Goal: Task Accomplishment & Management: Use online tool/utility

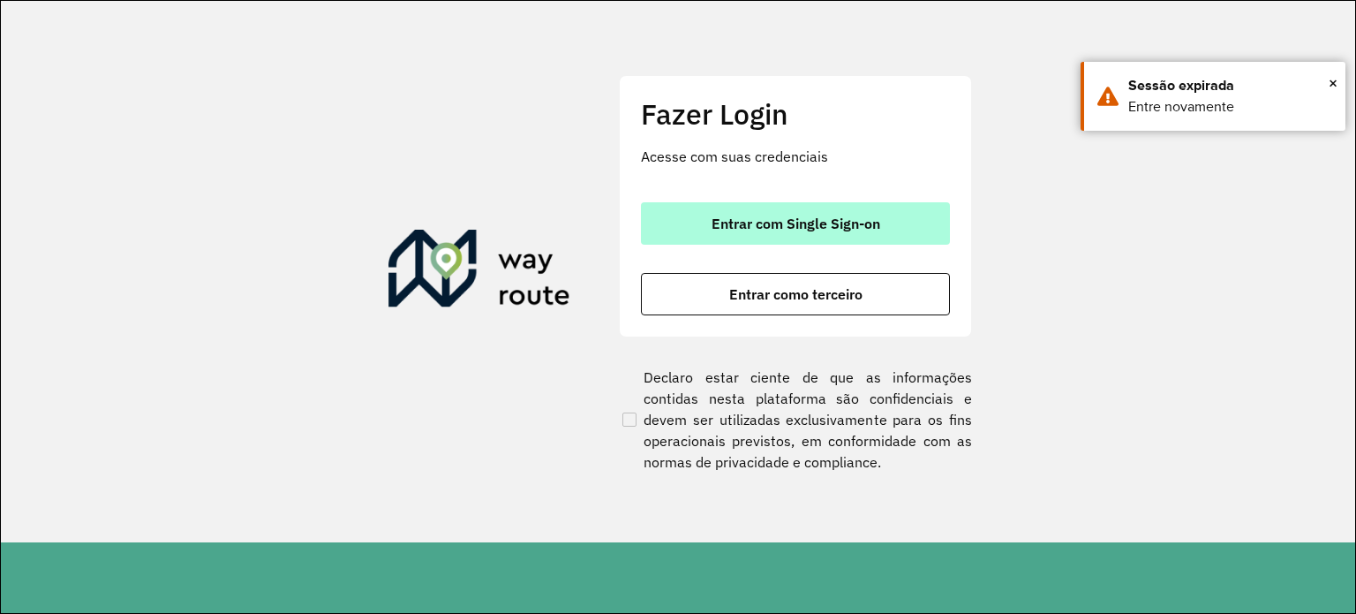
click at [816, 204] on button "Entrar com Single Sign-on" at bounding box center [795, 223] width 309 height 42
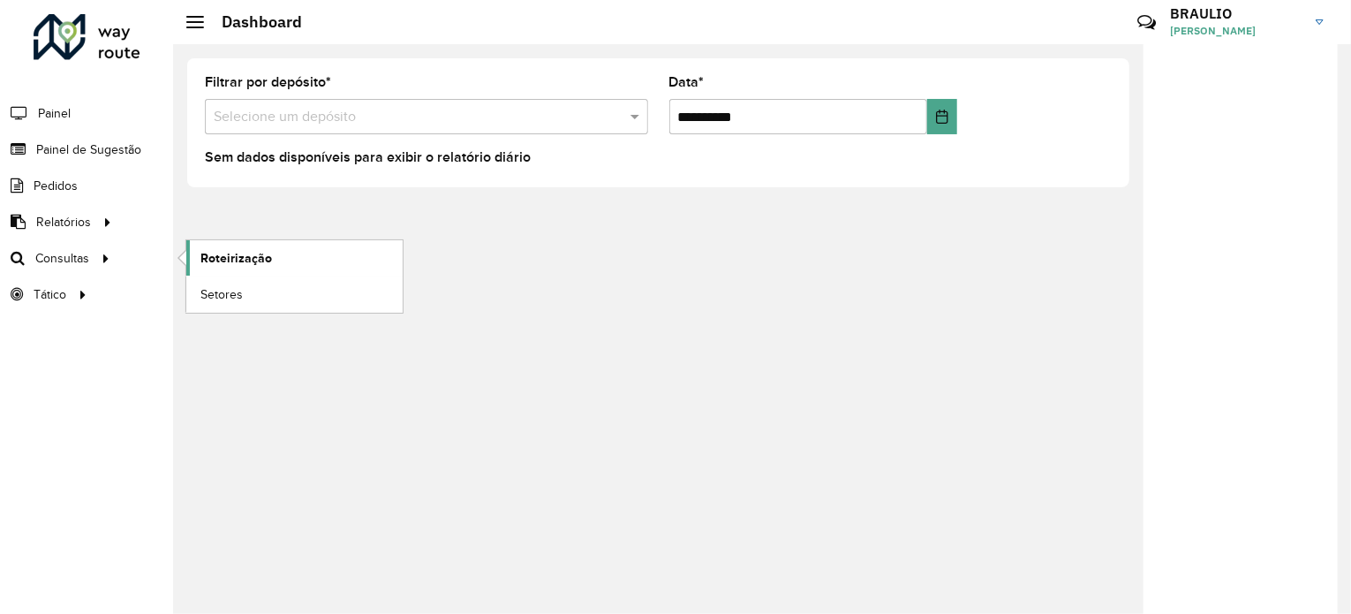
click at [272, 257] on link "Roteirização" at bounding box center [294, 257] width 216 height 35
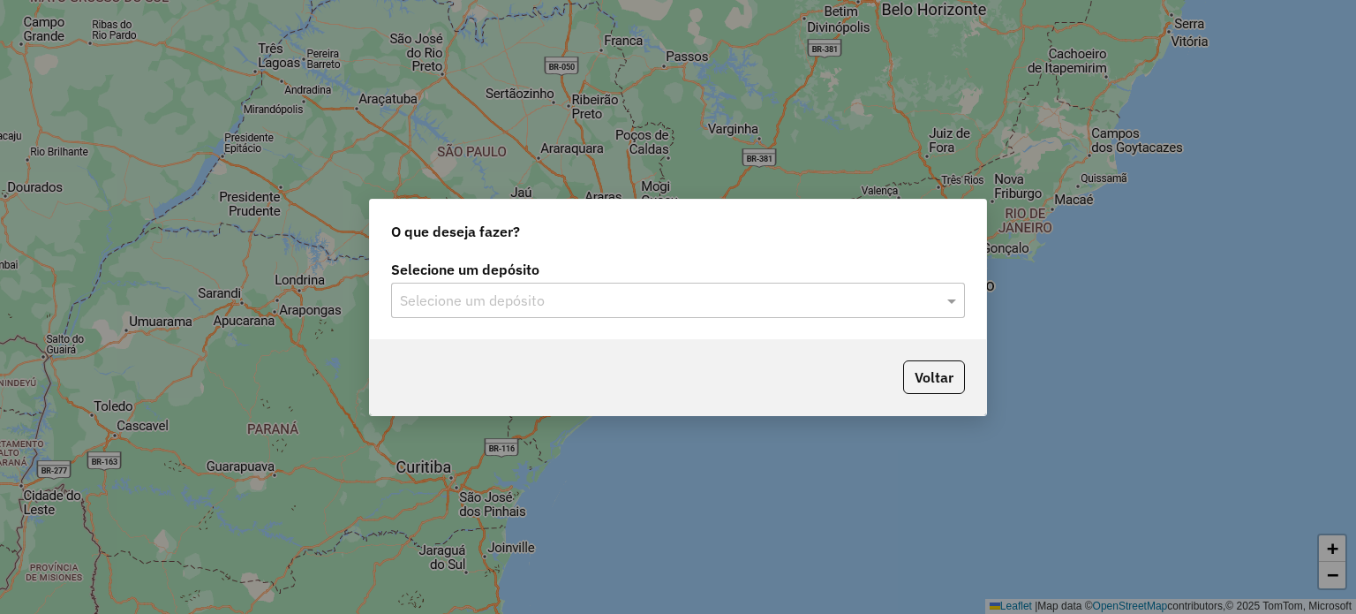
click at [635, 246] on div "O que deseja fazer?" at bounding box center [678, 228] width 616 height 57
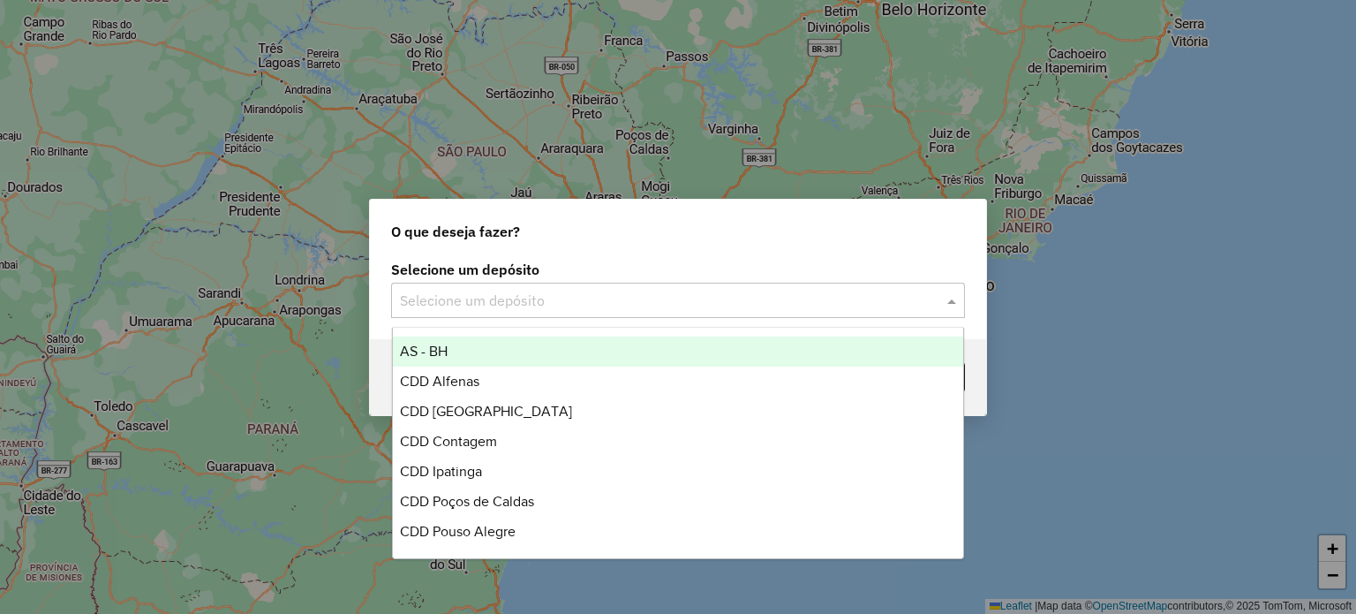
click at [622, 285] on div "Selecione um depósito" at bounding box center [678, 300] width 574 height 35
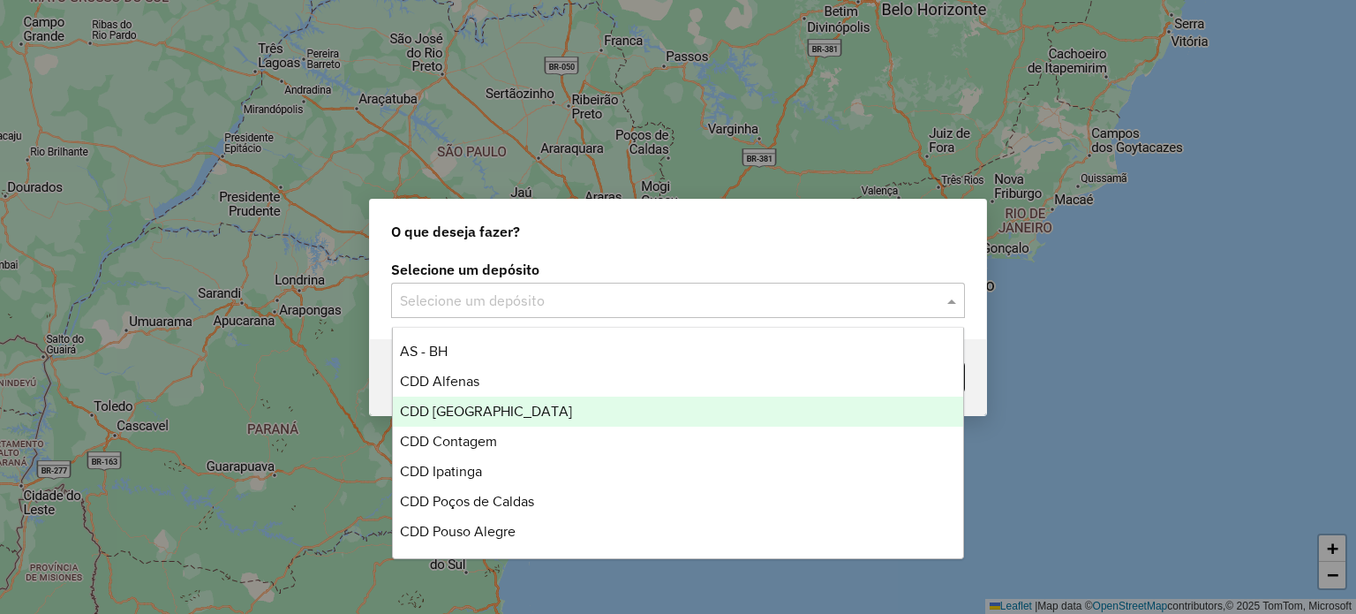
click at [610, 400] on div "CDD [GEOGRAPHIC_DATA]" at bounding box center [678, 411] width 571 height 30
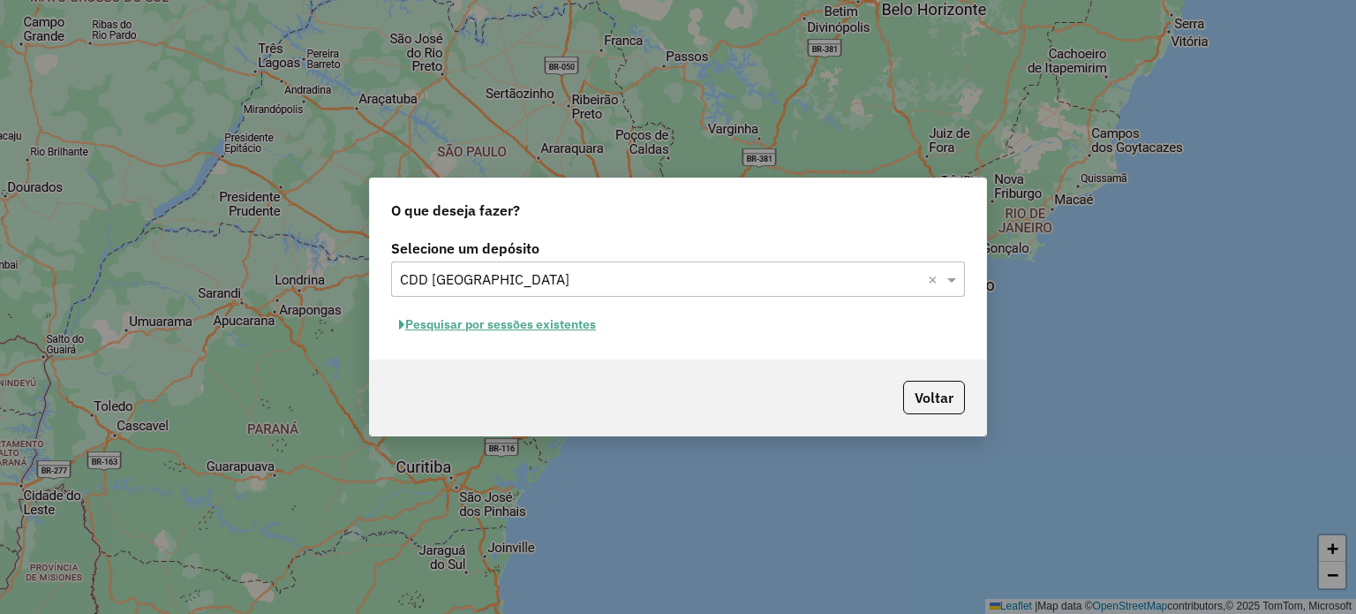
click at [553, 321] on button "Pesquisar por sessões existentes" at bounding box center [497, 324] width 213 height 27
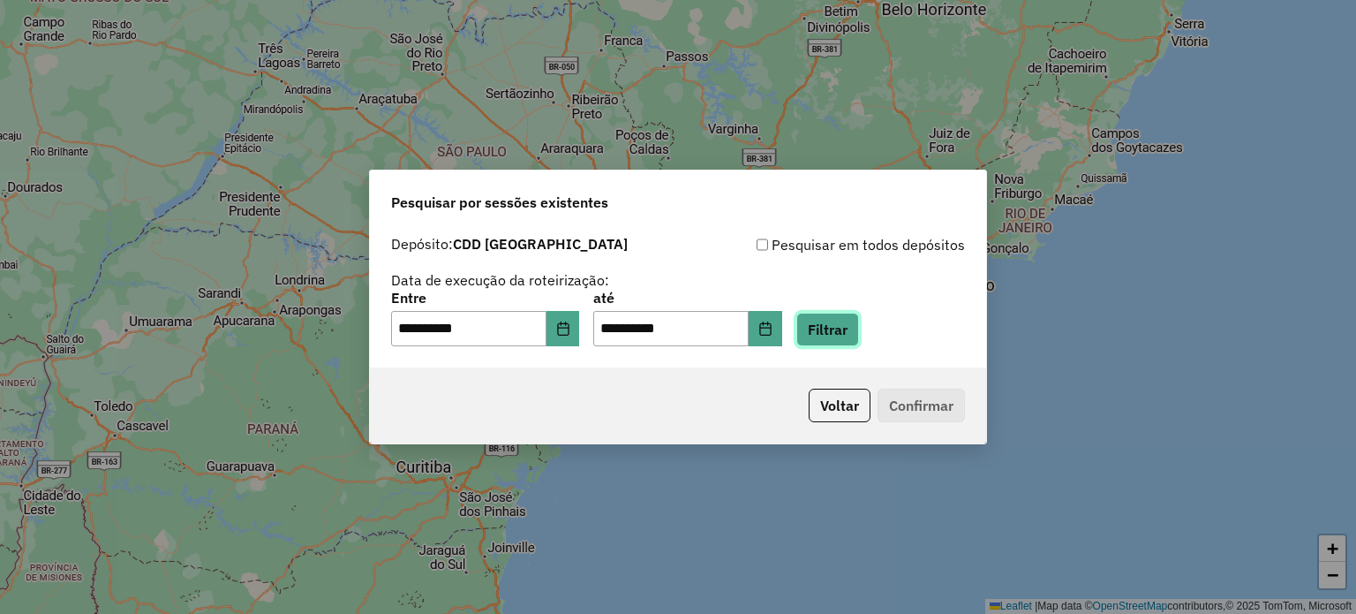
click at [839, 320] on button "Filtrar" at bounding box center [827, 330] width 63 height 34
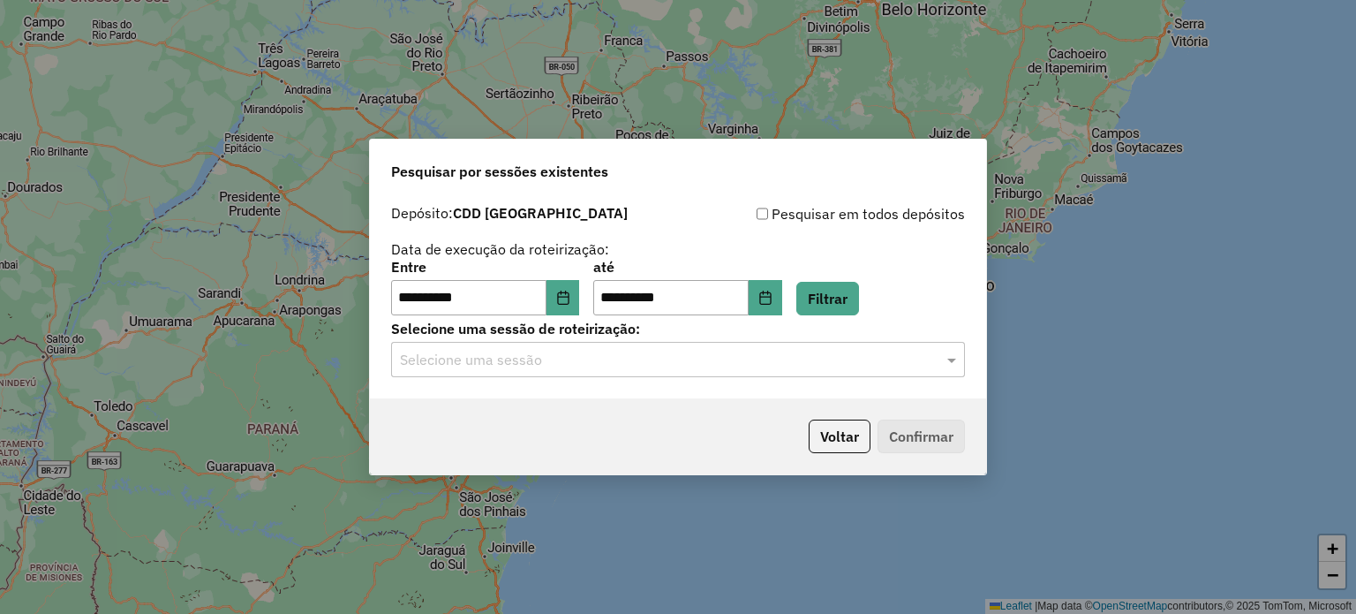
click at [685, 371] on div "Selecione uma sessão" at bounding box center [678, 359] width 574 height 35
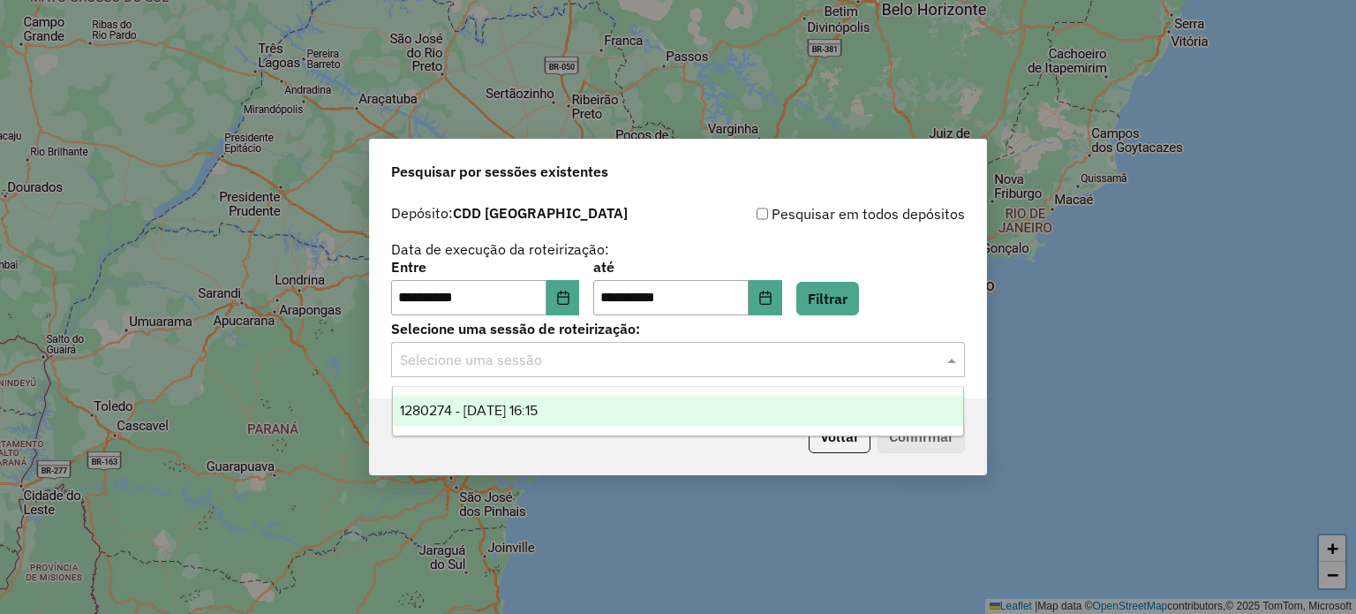
click at [611, 410] on div "1280274 - 22/09/2025 16:15" at bounding box center [678, 411] width 571 height 30
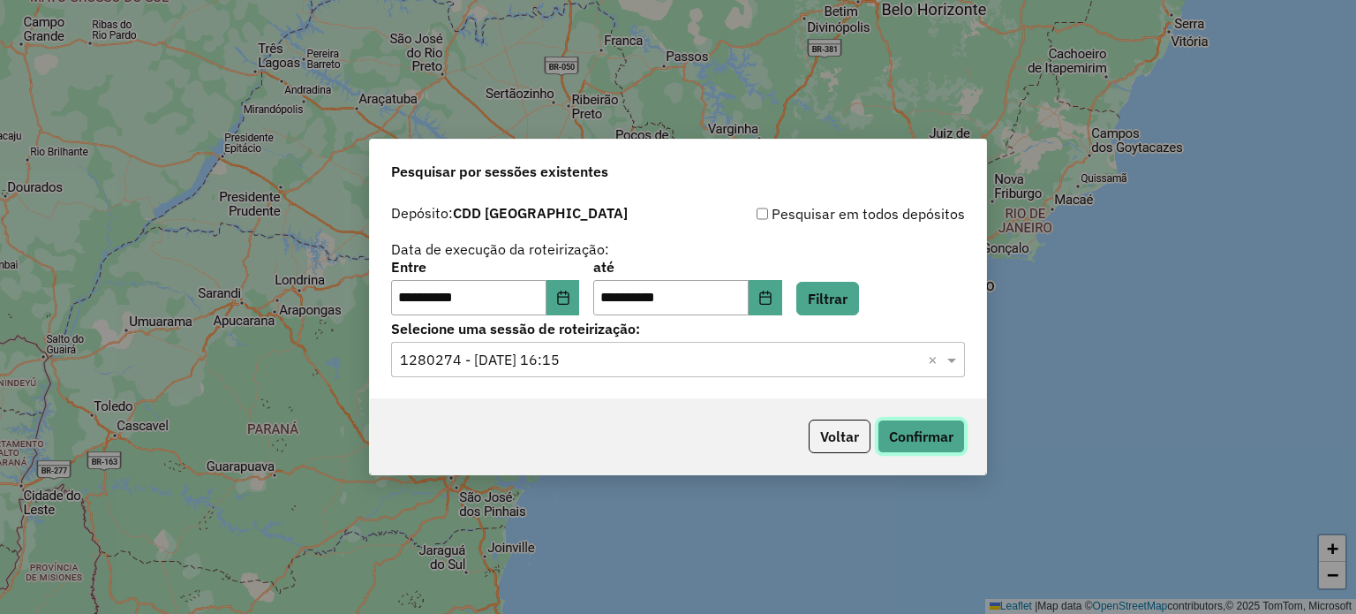
click at [911, 438] on button "Confirmar" at bounding box center [921, 436] width 87 height 34
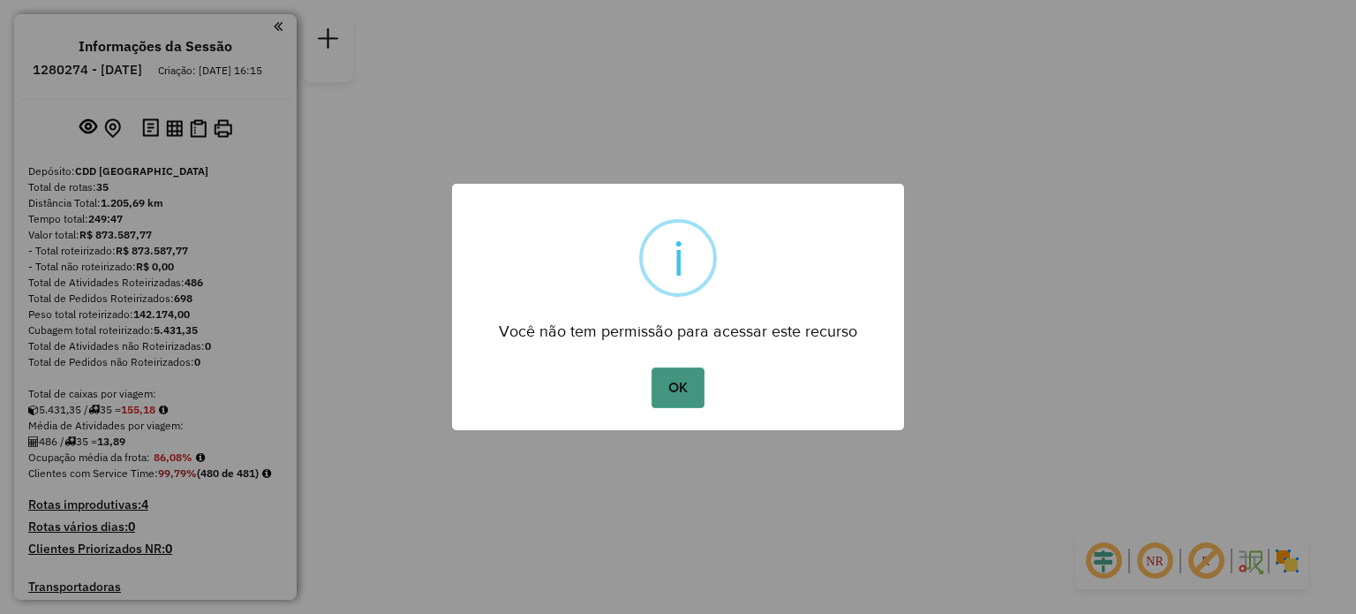
click at [676, 370] on button "OK" at bounding box center [678, 387] width 52 height 41
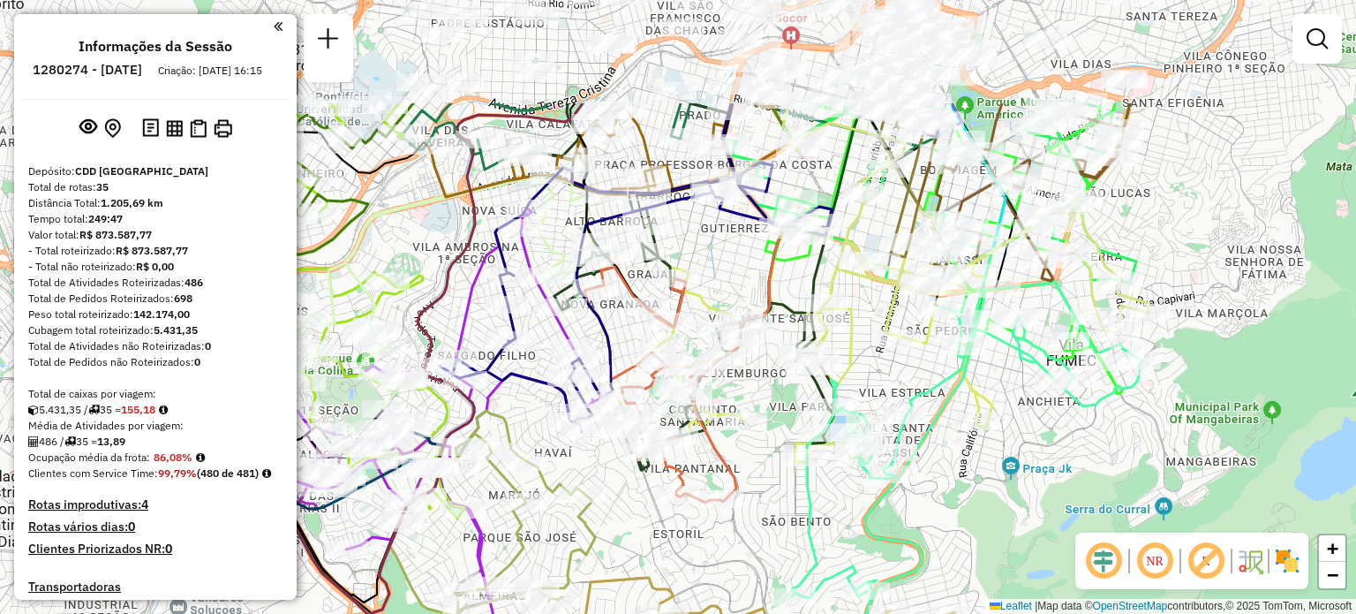
click at [625, 460] on div "Janela de atendimento Grade de atendimento Capacidade Transportadoras Veículos …" at bounding box center [678, 307] width 1356 height 614
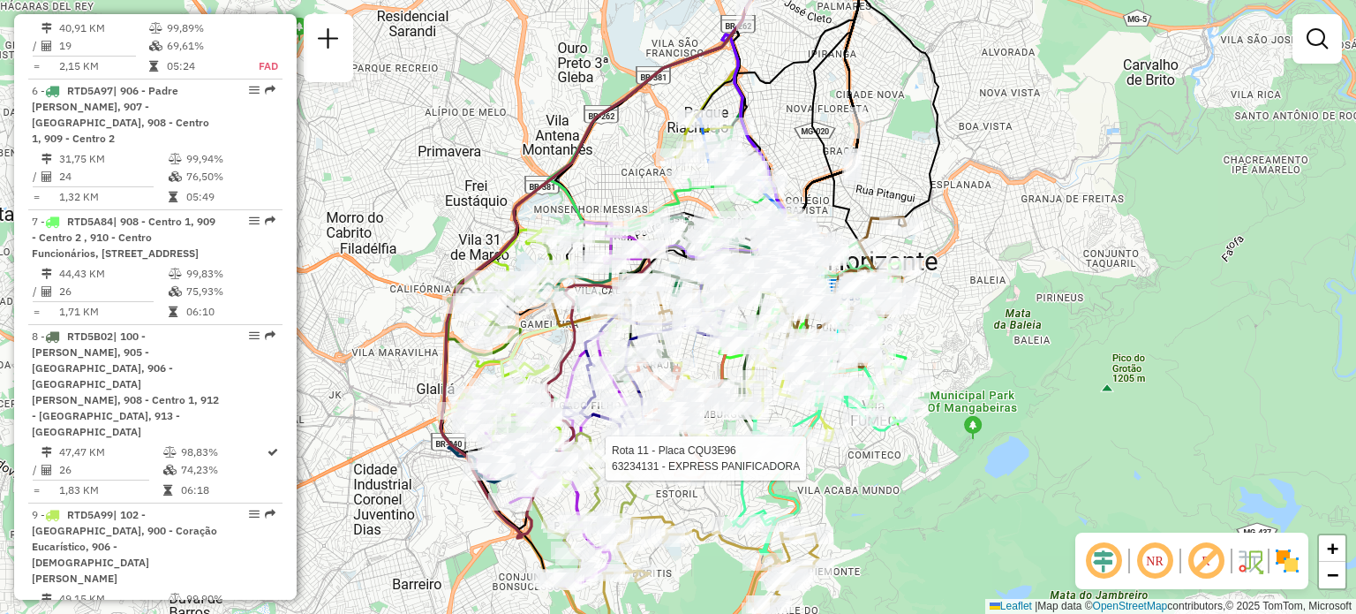
scroll to position [1311, 0]
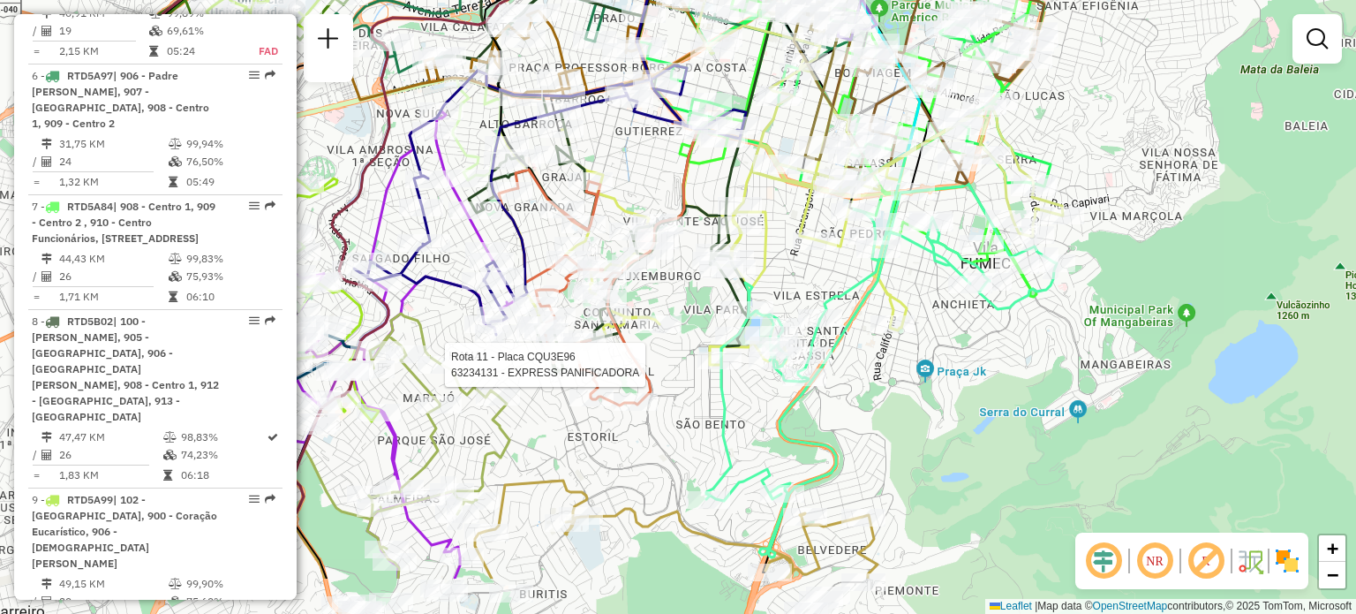
drag, startPoint x: 750, startPoint y: 502, endPoint x: 790, endPoint y: 404, distance: 106.1
click at [790, 404] on icon at bounding box center [881, 371] width 351 height 374
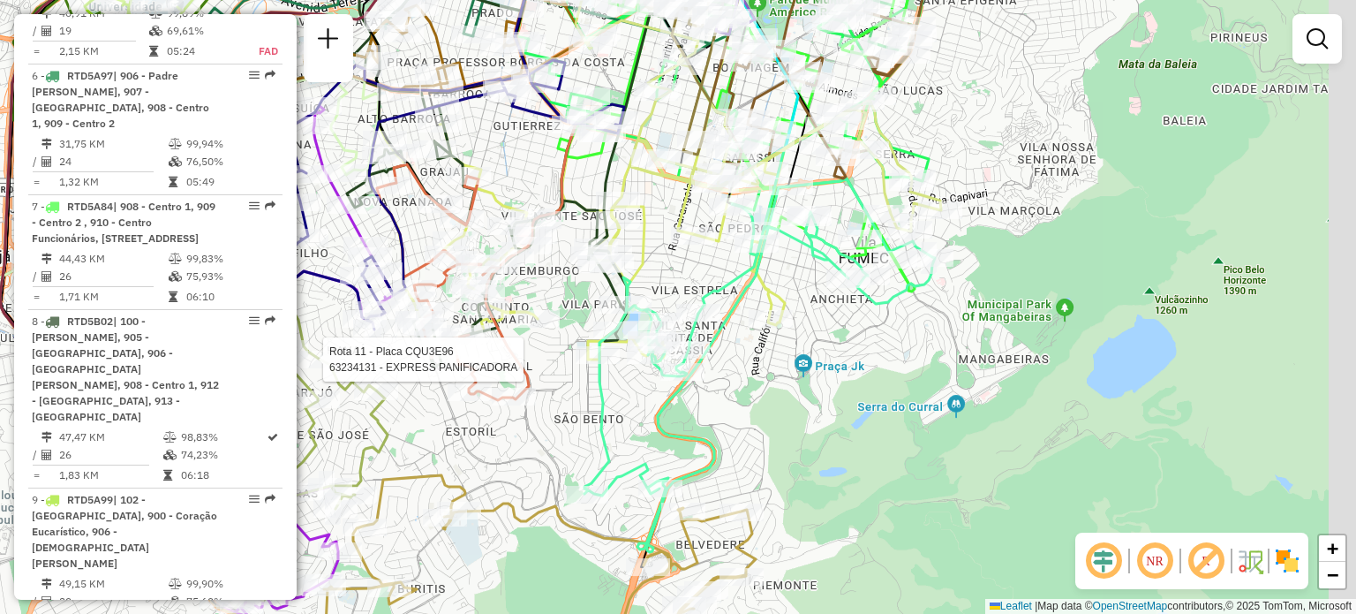
drag, startPoint x: 910, startPoint y: 417, endPoint x: 777, endPoint y: 414, distance: 132.5
click at [777, 414] on div "Rota 11 - Placa CQU3E96 63234131 - EXPRESS PANIFICADORA Janela de atendimento G…" at bounding box center [678, 307] width 1356 height 614
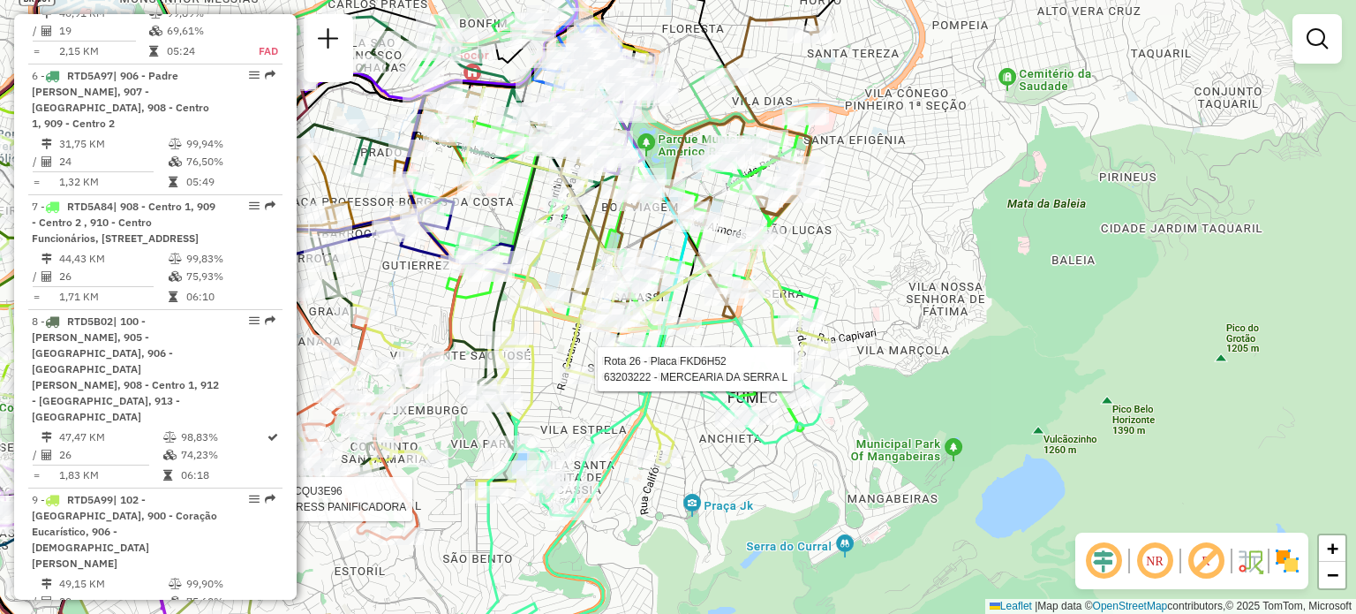
click at [1285, 552] on img at bounding box center [1287, 561] width 28 height 28
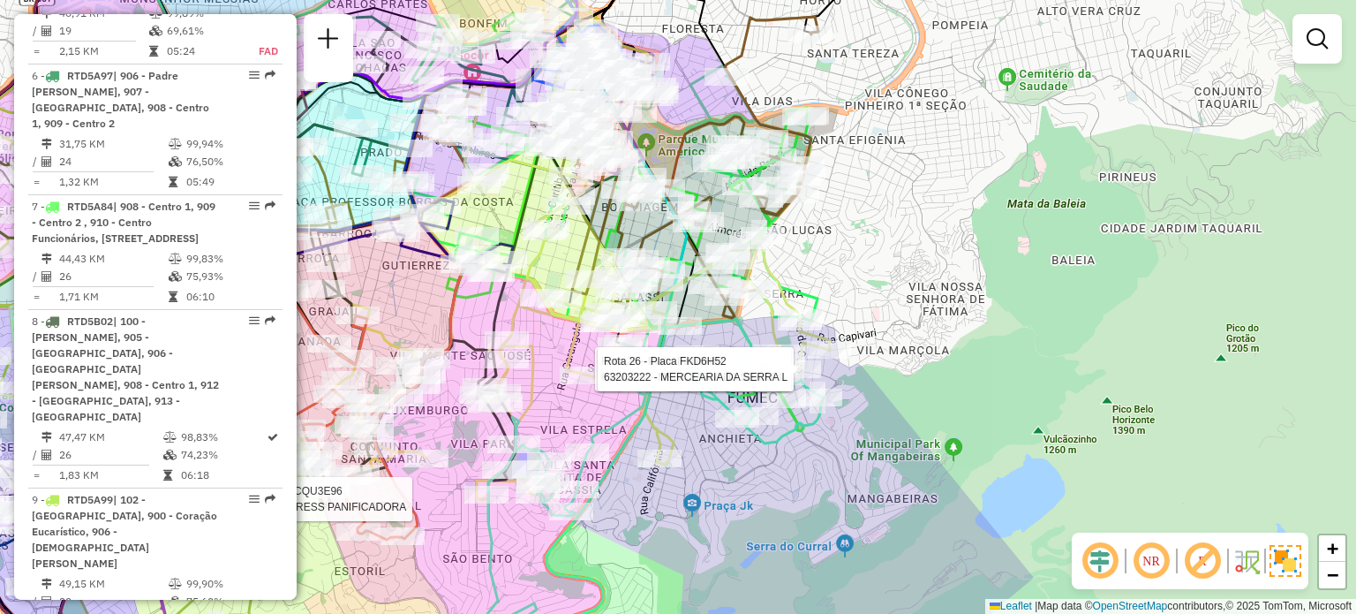
click at [1285, 552] on img at bounding box center [1286, 561] width 32 height 32
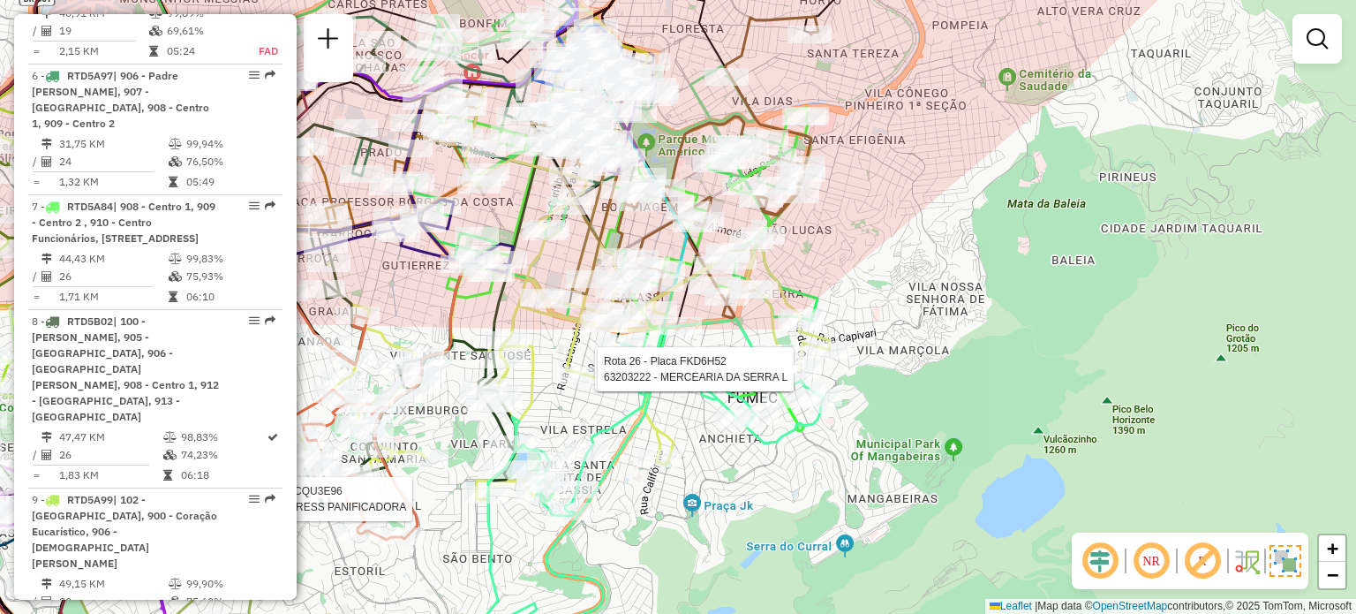
click at [1279, 545] on img at bounding box center [1286, 561] width 32 height 32
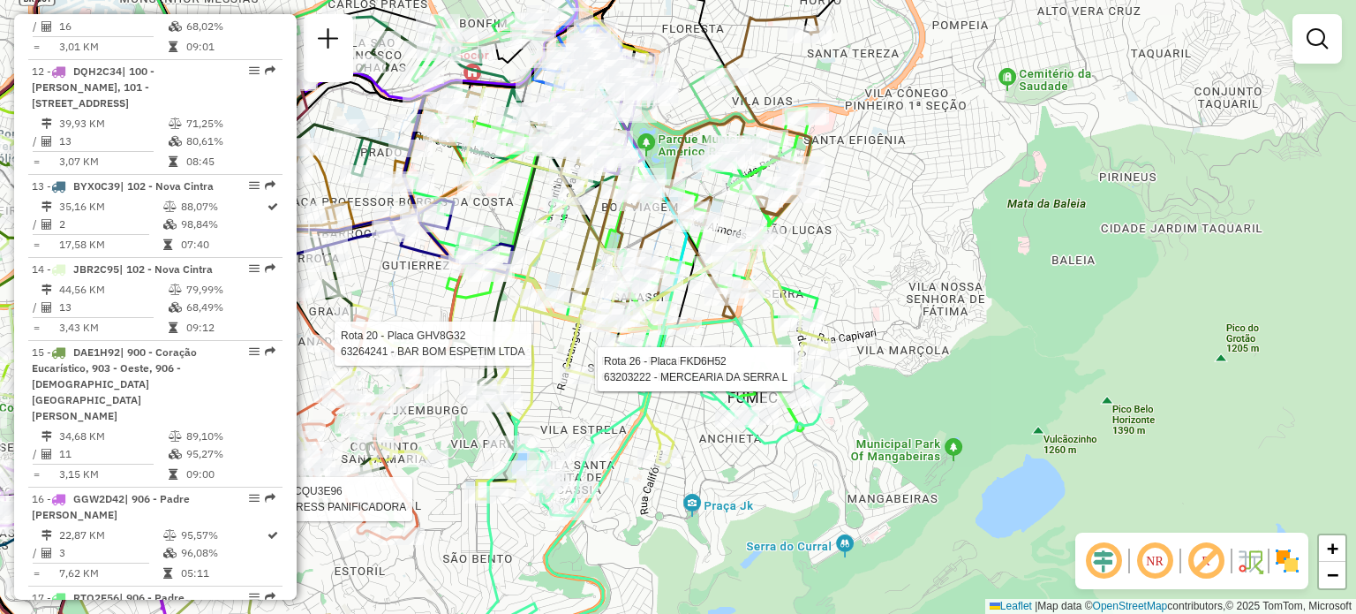
scroll to position [2105, 0]
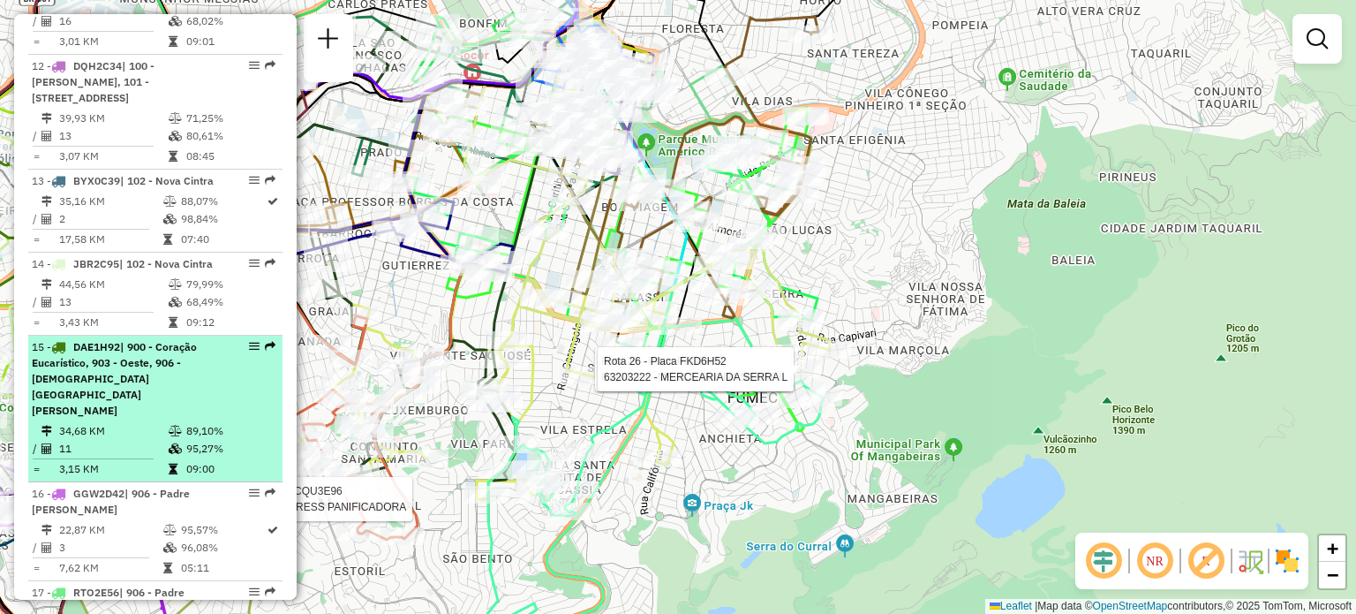
click at [251, 341] on em at bounding box center [254, 346] width 11 height 11
select select "**********"
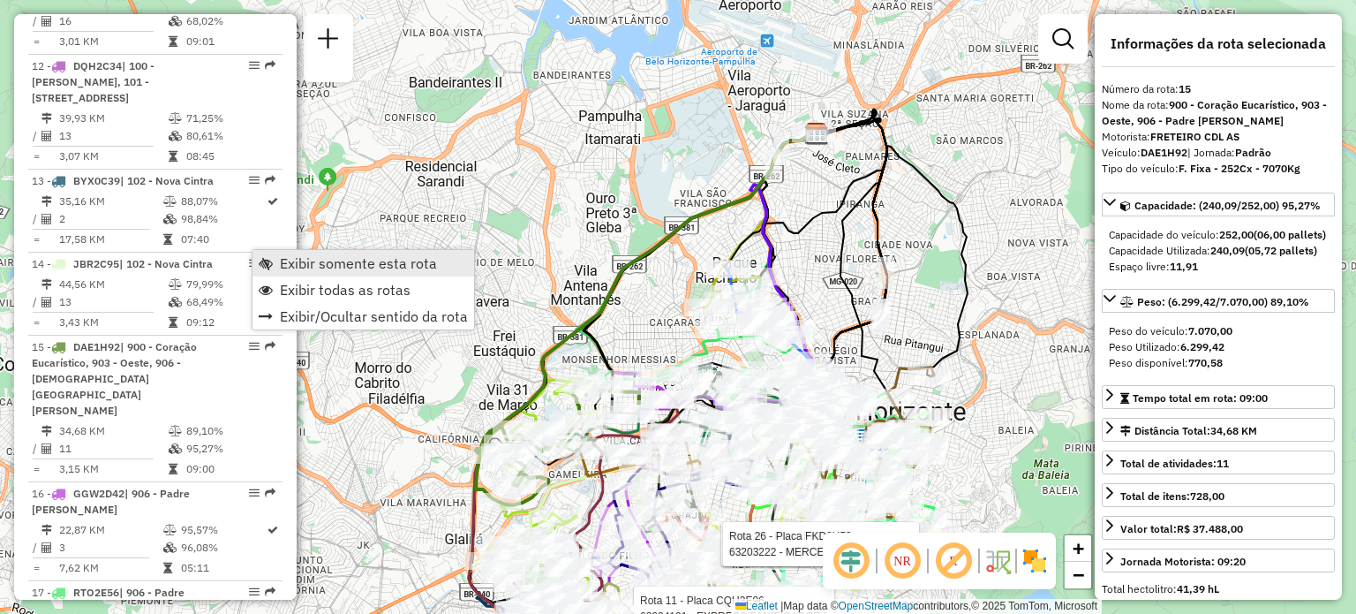
click at [292, 262] on span "Exibir somente esta rota" at bounding box center [358, 263] width 157 height 14
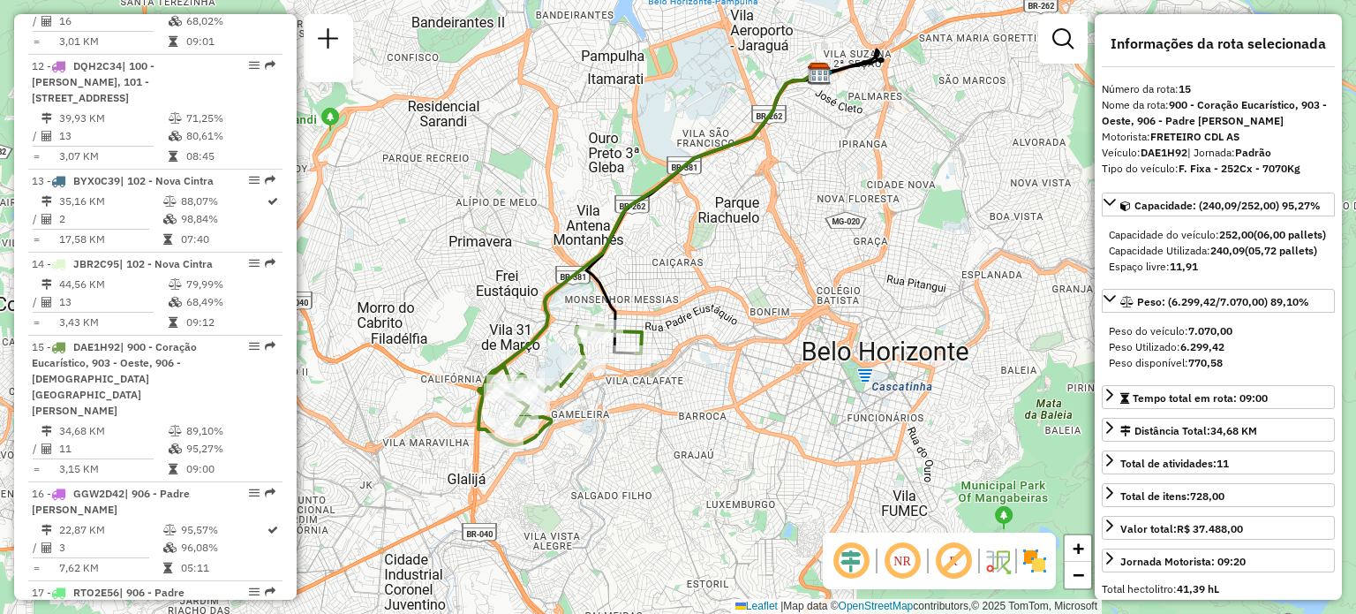
drag, startPoint x: 655, startPoint y: 331, endPoint x: 658, endPoint y: 219, distance: 112.2
click at [658, 219] on div "Janela de atendimento Grade de atendimento Capacidade Transportadoras Veículos …" at bounding box center [678, 307] width 1356 height 614
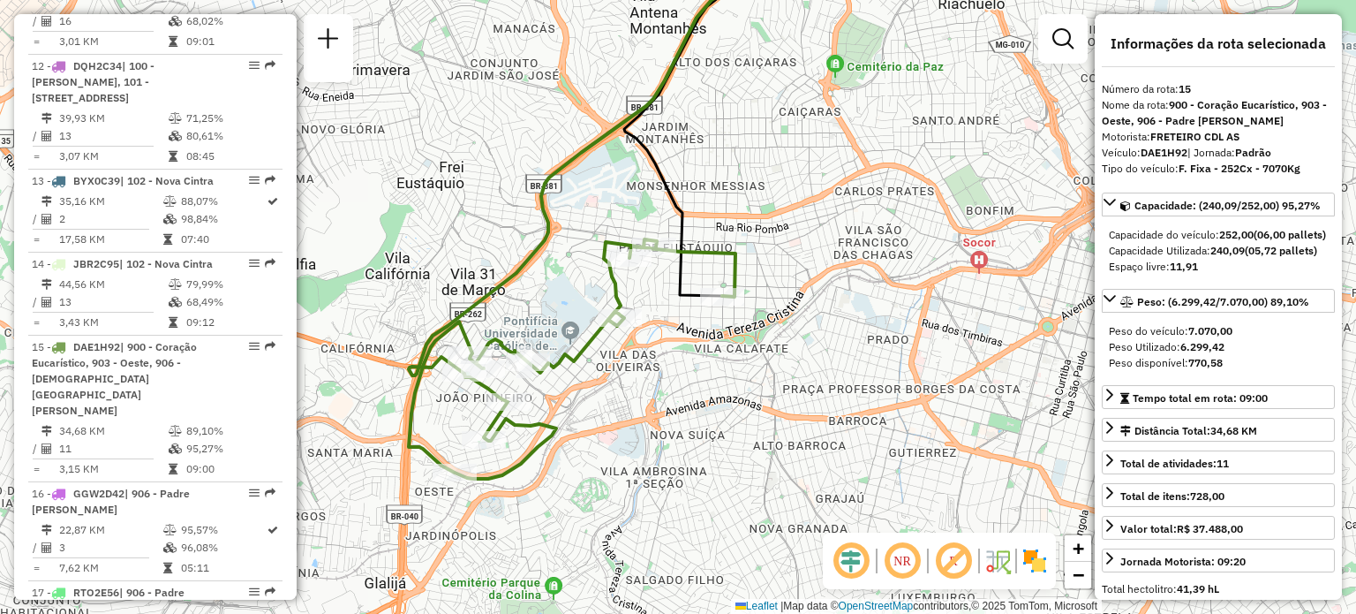
drag, startPoint x: 580, startPoint y: 381, endPoint x: 642, endPoint y: 387, distance: 62.0
click at [642, 387] on div "Janela de atendimento Grade de atendimento Capacidade Transportadoras Veículos …" at bounding box center [678, 307] width 1356 height 614
